Goal: Task Accomplishment & Management: Manage account settings

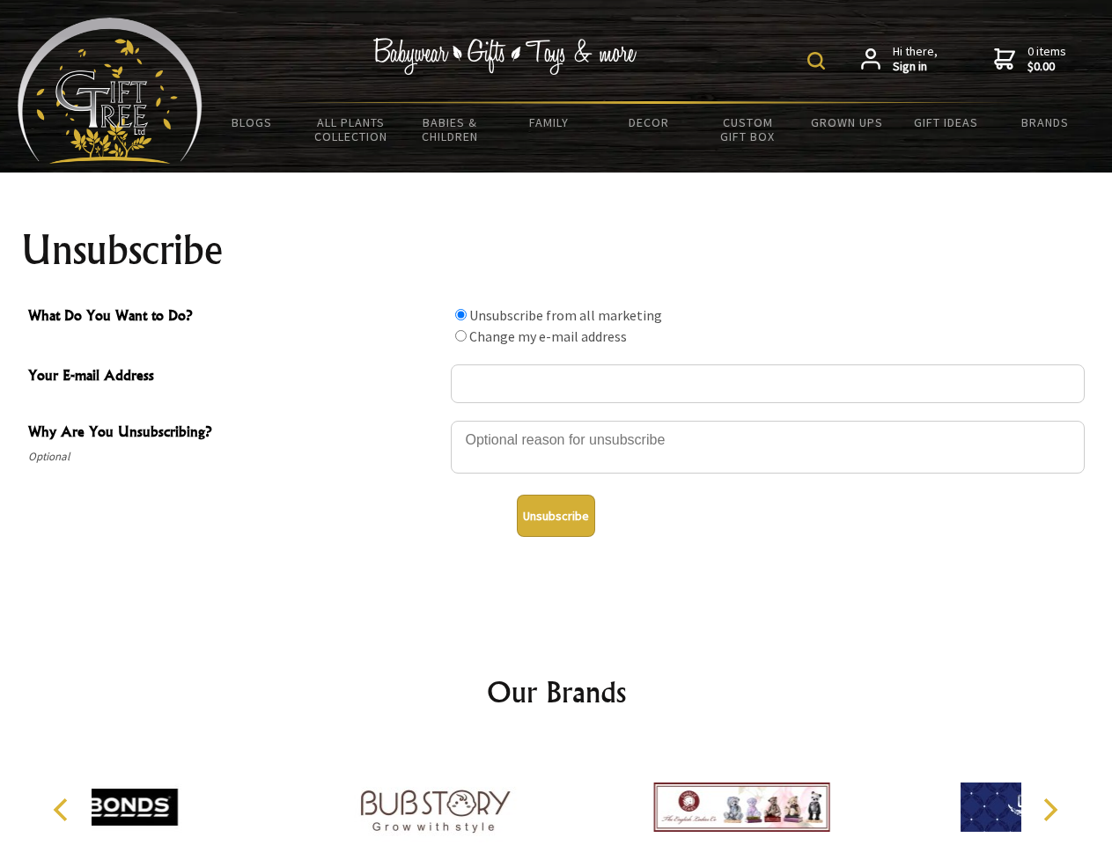
click at [819, 61] on img at bounding box center [816, 61] width 18 height 18
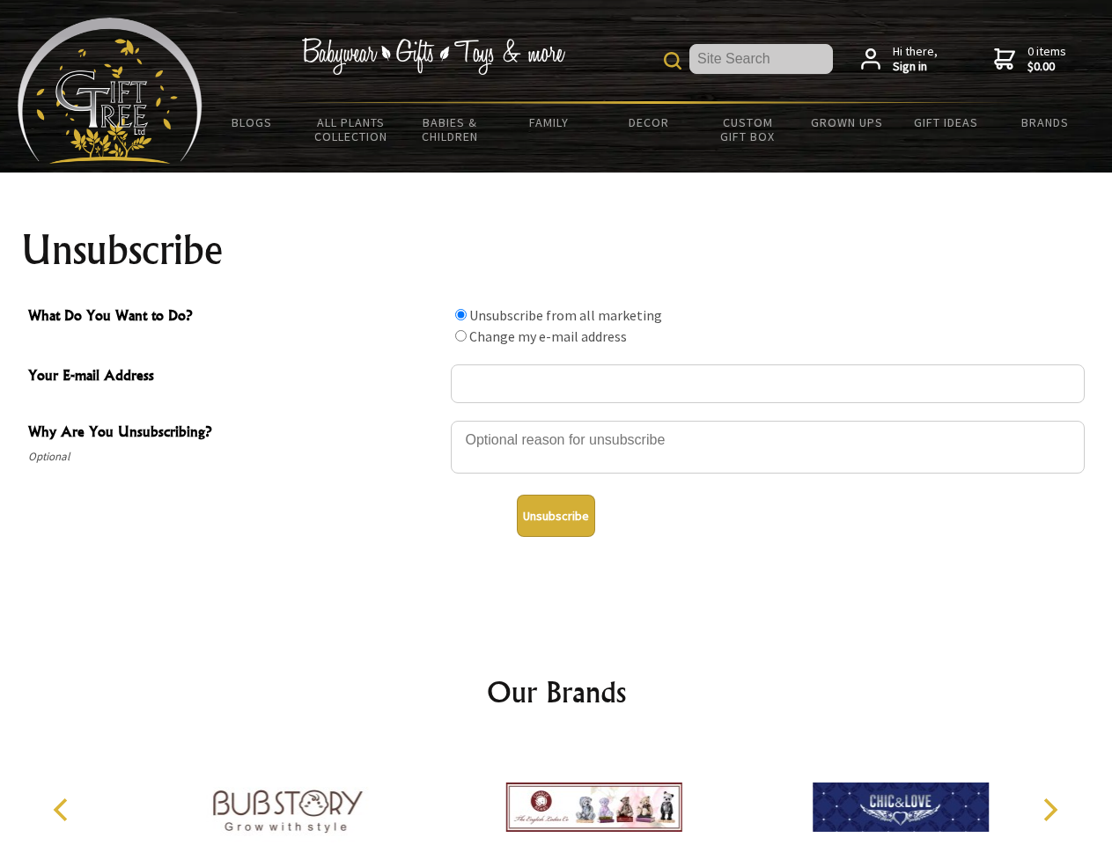
click at [556, 420] on div at bounding box center [768, 450] width 634 height 62
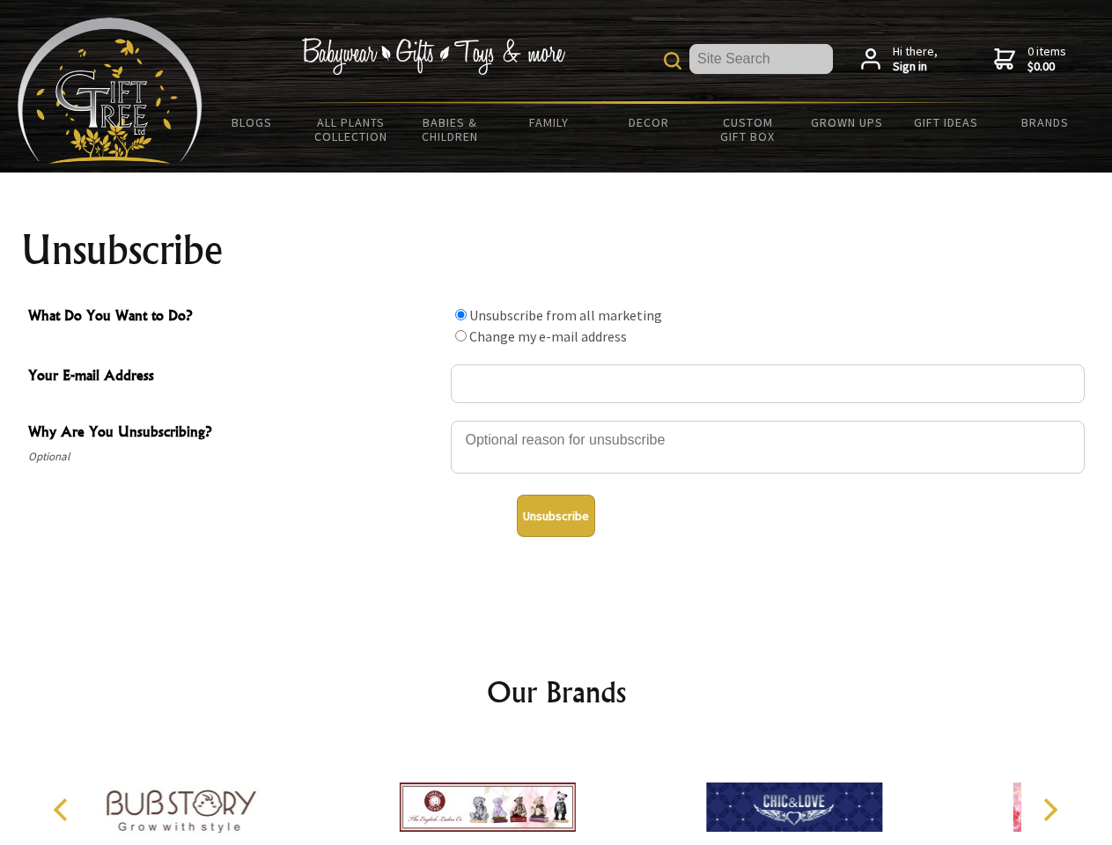
click at [460, 314] on input "What Do You Want to Do?" at bounding box center [460, 314] width 11 height 11
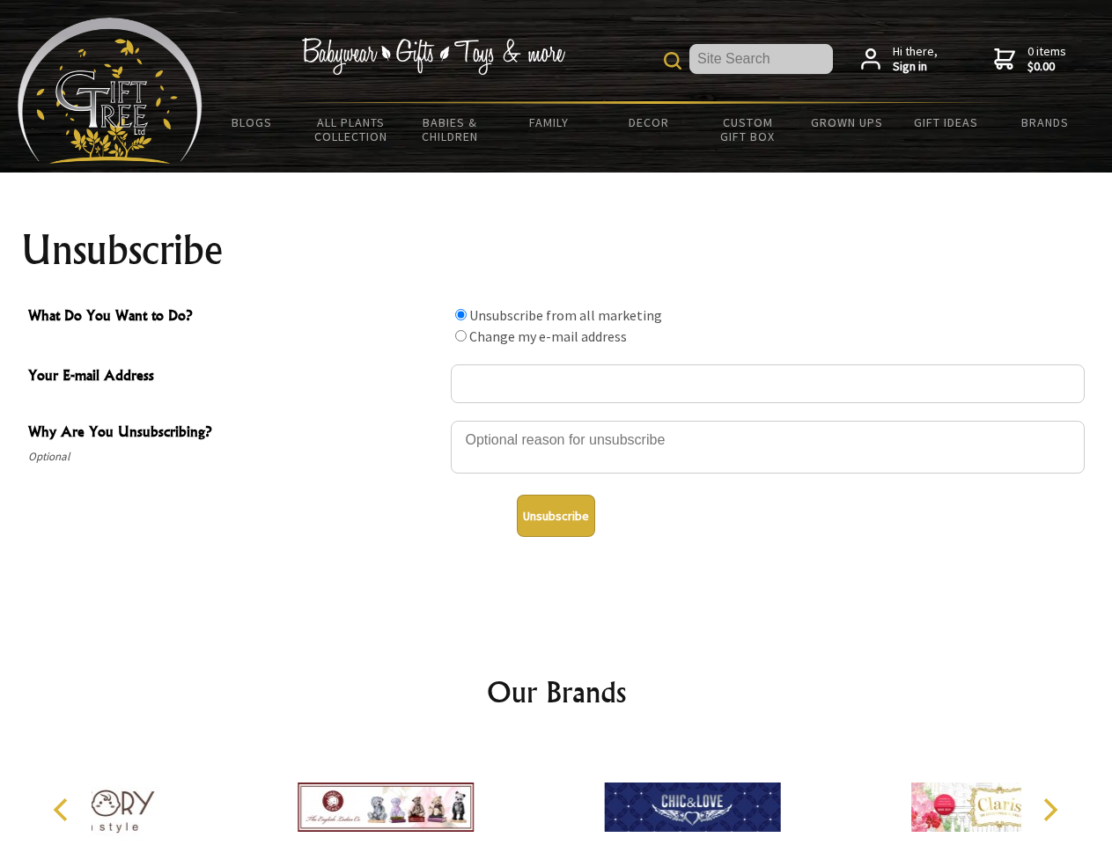
click at [460, 335] on input "What Do You Want to Do?" at bounding box center [460, 335] width 11 height 11
radio input "true"
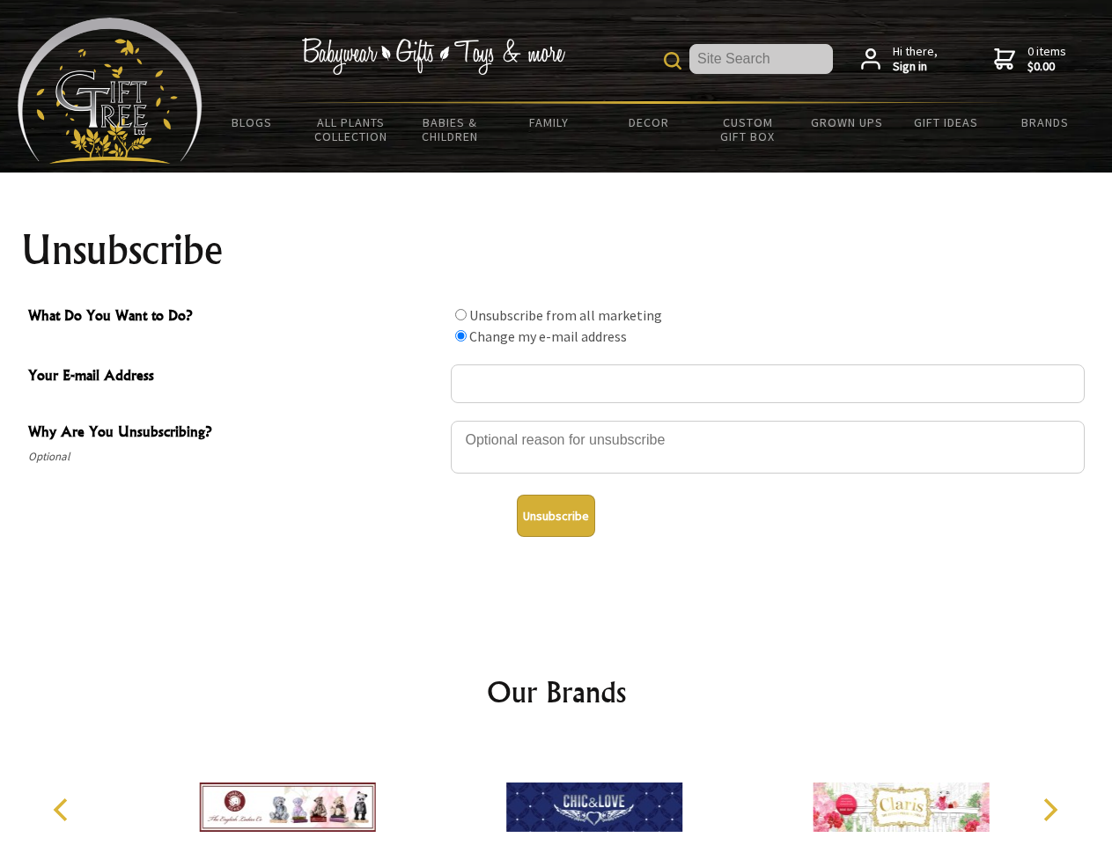
click at [555, 516] on button "Unsubscribe" at bounding box center [556, 516] width 78 height 42
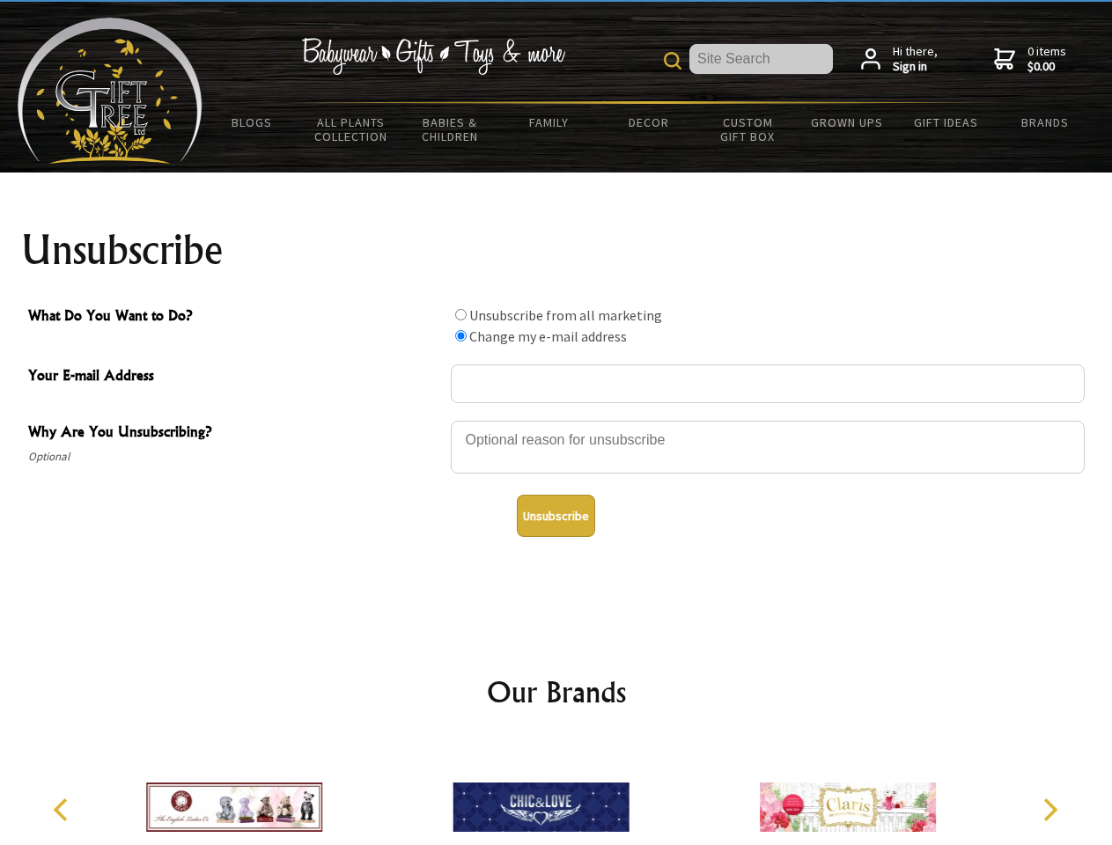
click at [556, 793] on img at bounding box center [540, 807] width 176 height 132
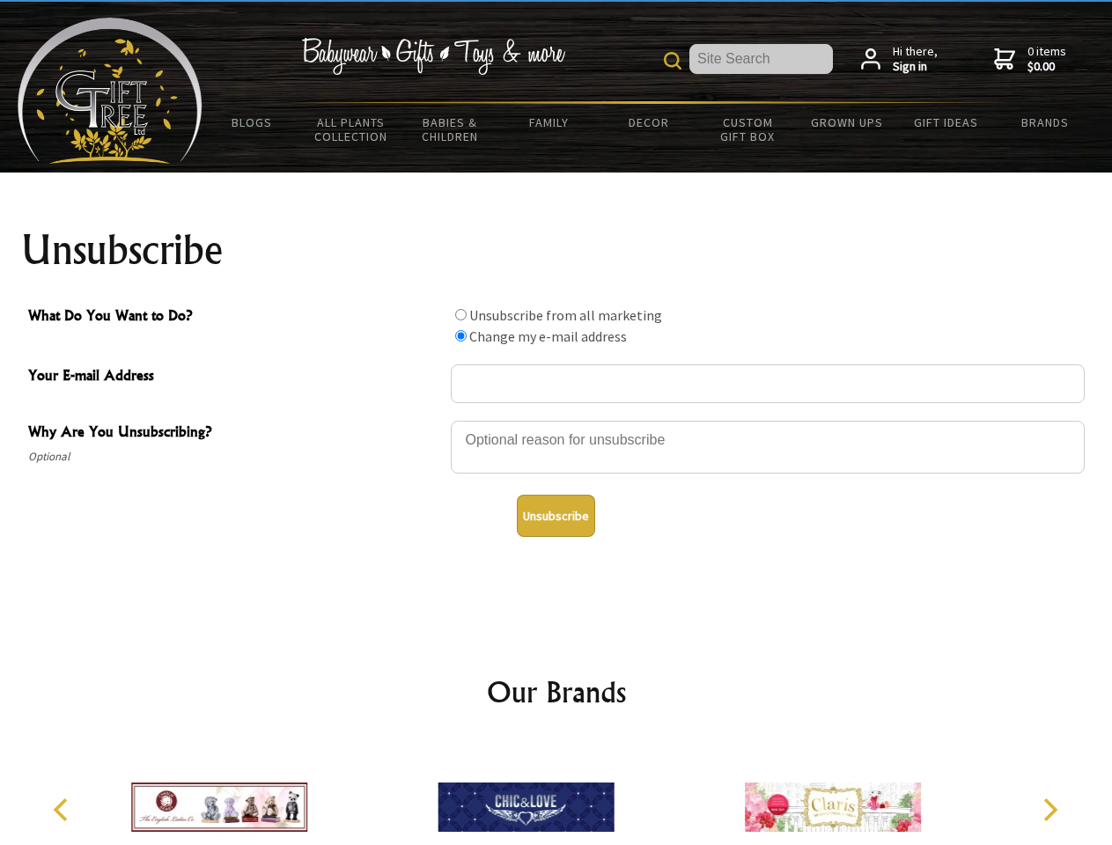
click at [63, 810] on icon "Previous" at bounding box center [62, 809] width 23 height 23
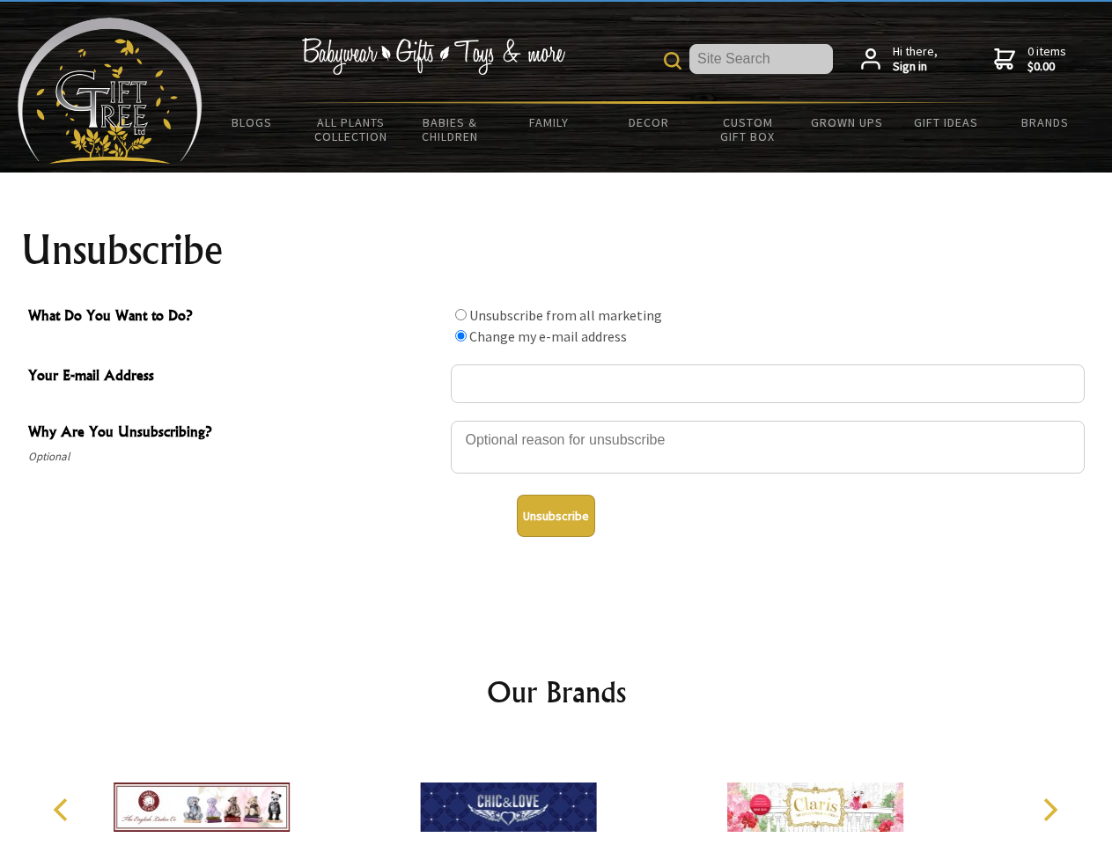
click at [1049, 810] on icon "Next" at bounding box center [1048, 809] width 23 height 23
